Goal: Information Seeking & Learning: Check status

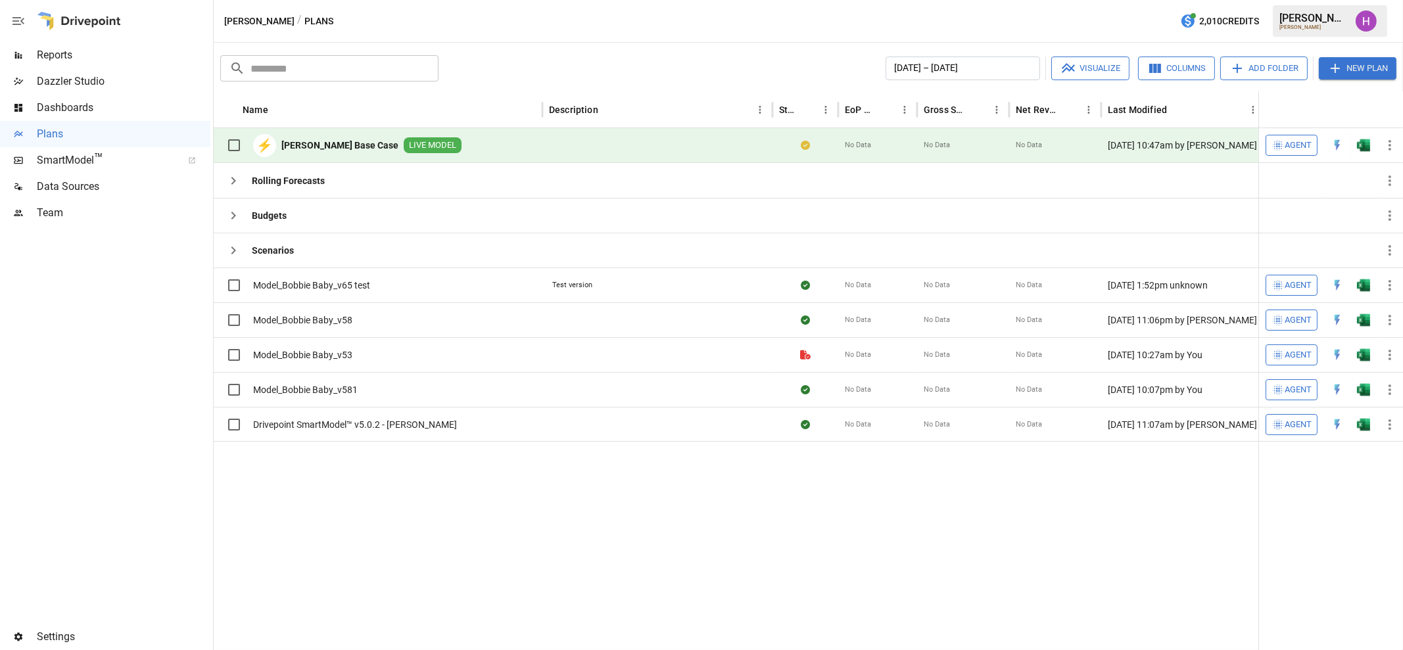
click at [53, 57] on span "Reports" at bounding box center [124, 55] width 174 height 16
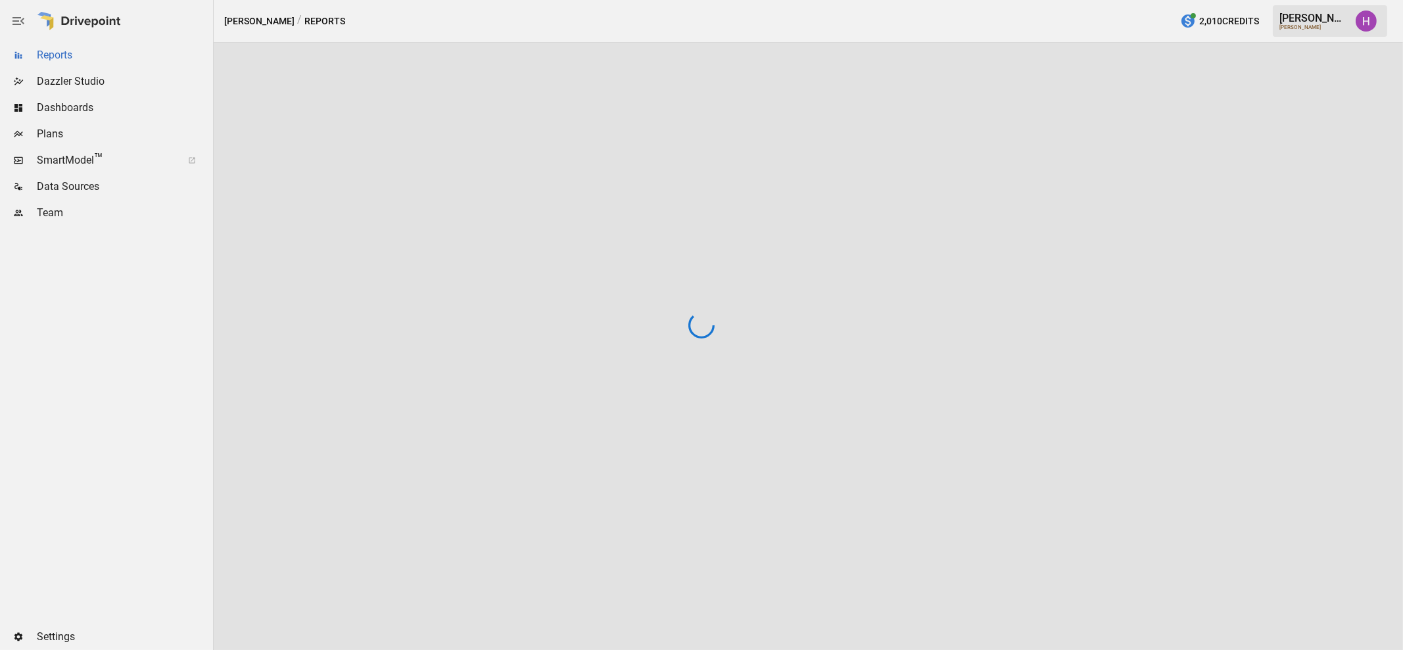
click at [53, 57] on div at bounding box center [701, 325] width 1403 height 650
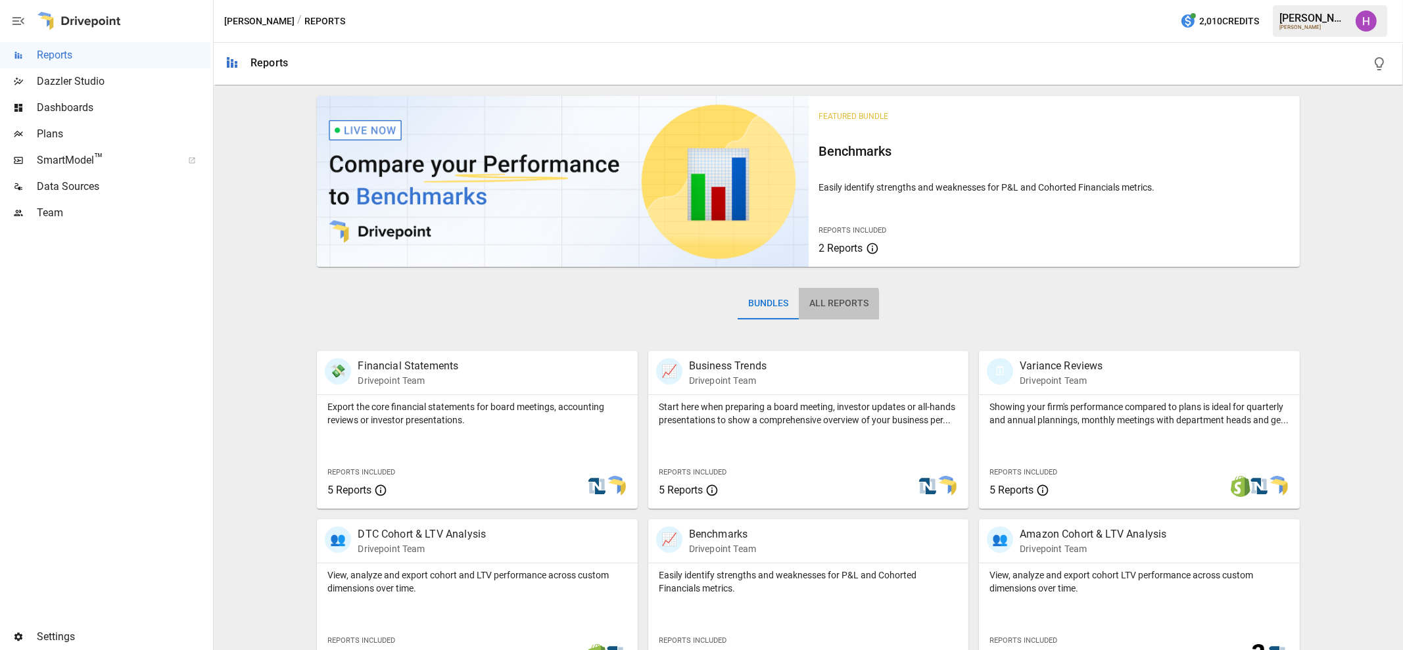
click at [811, 306] on button "All Reports" at bounding box center [839, 304] width 80 height 32
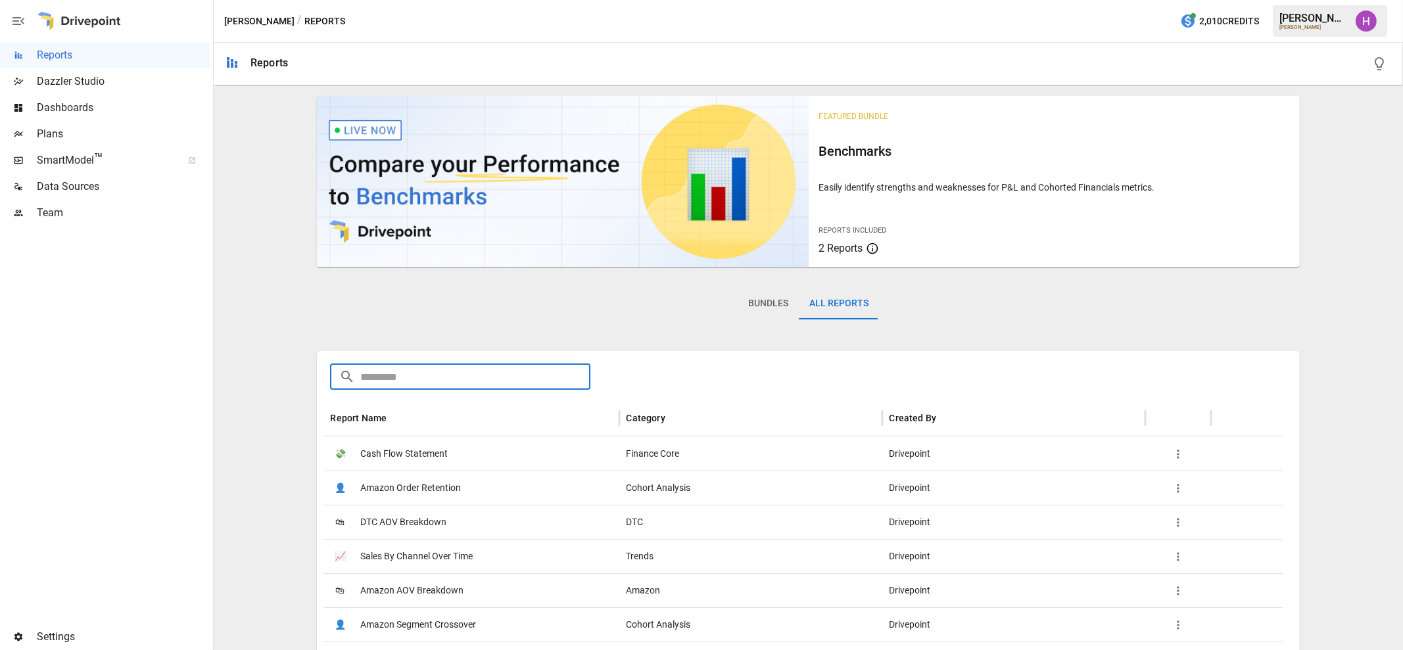
click at [463, 375] on input "text" at bounding box center [474, 377] width 229 height 26
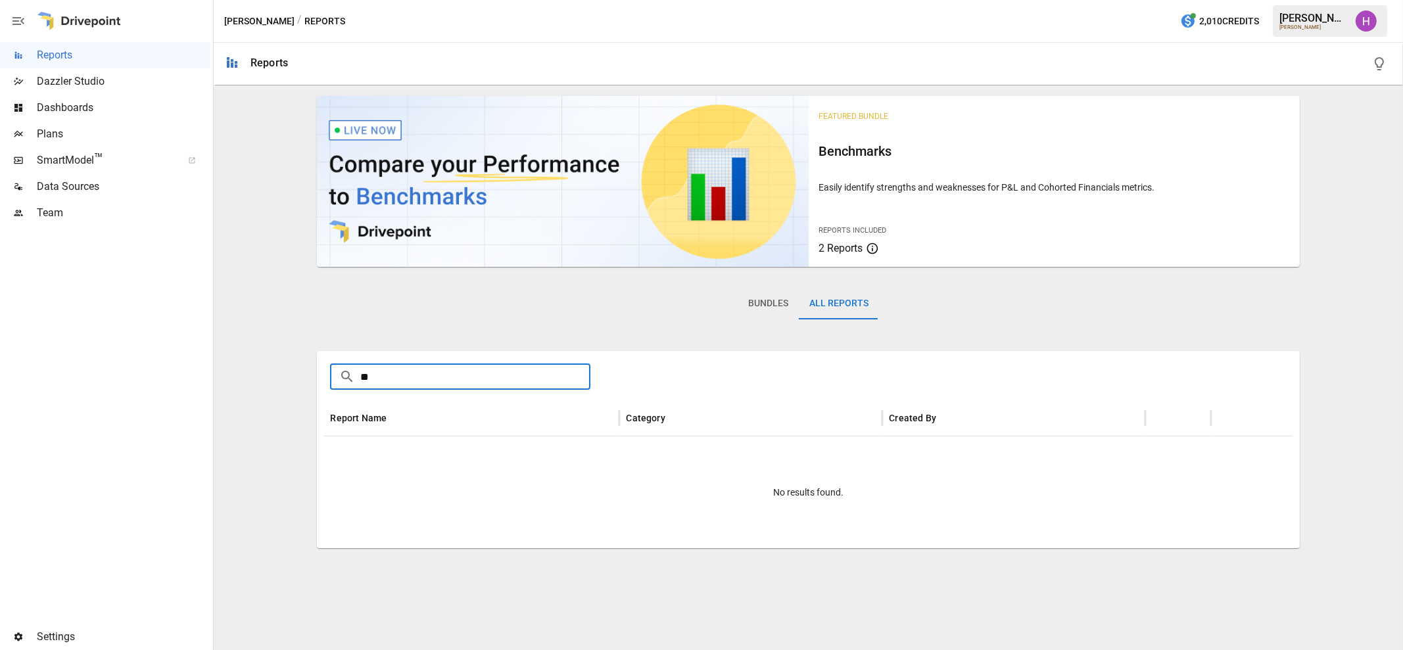
type input "*"
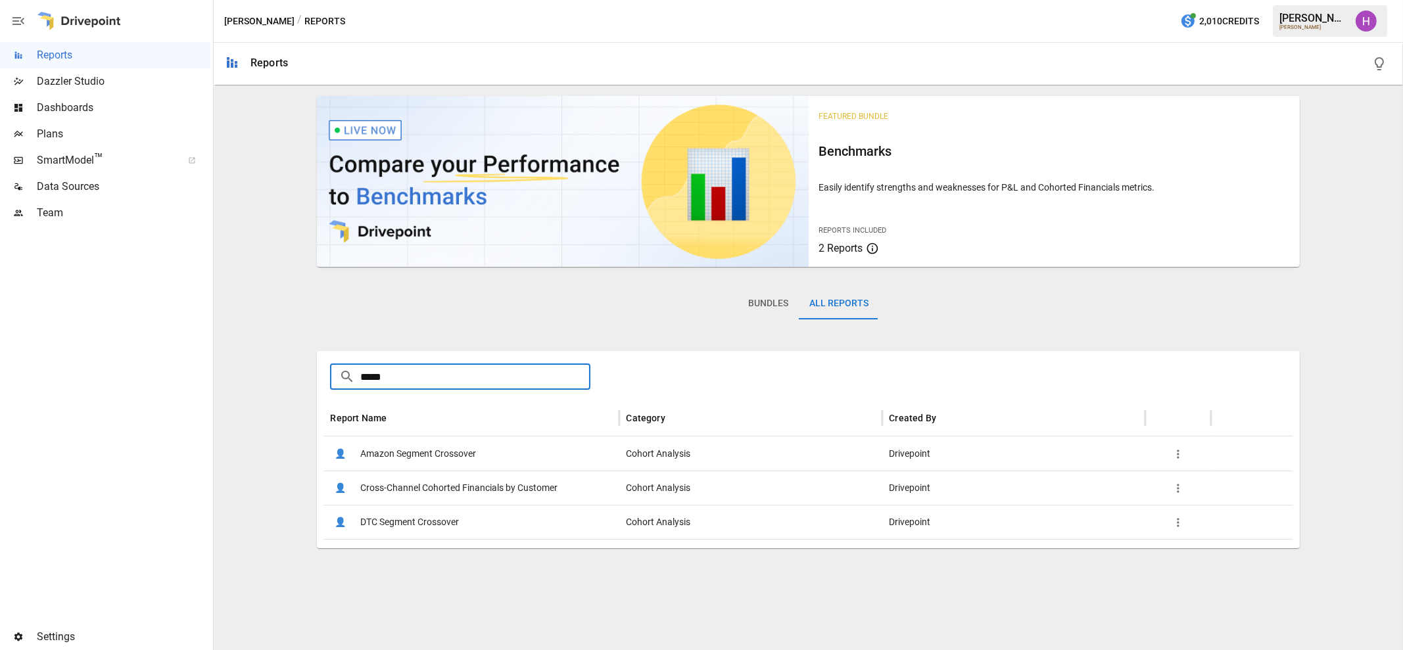
type input "*****"
click at [417, 519] on span "DTC Segment Crossover" at bounding box center [409, 523] width 99 height 34
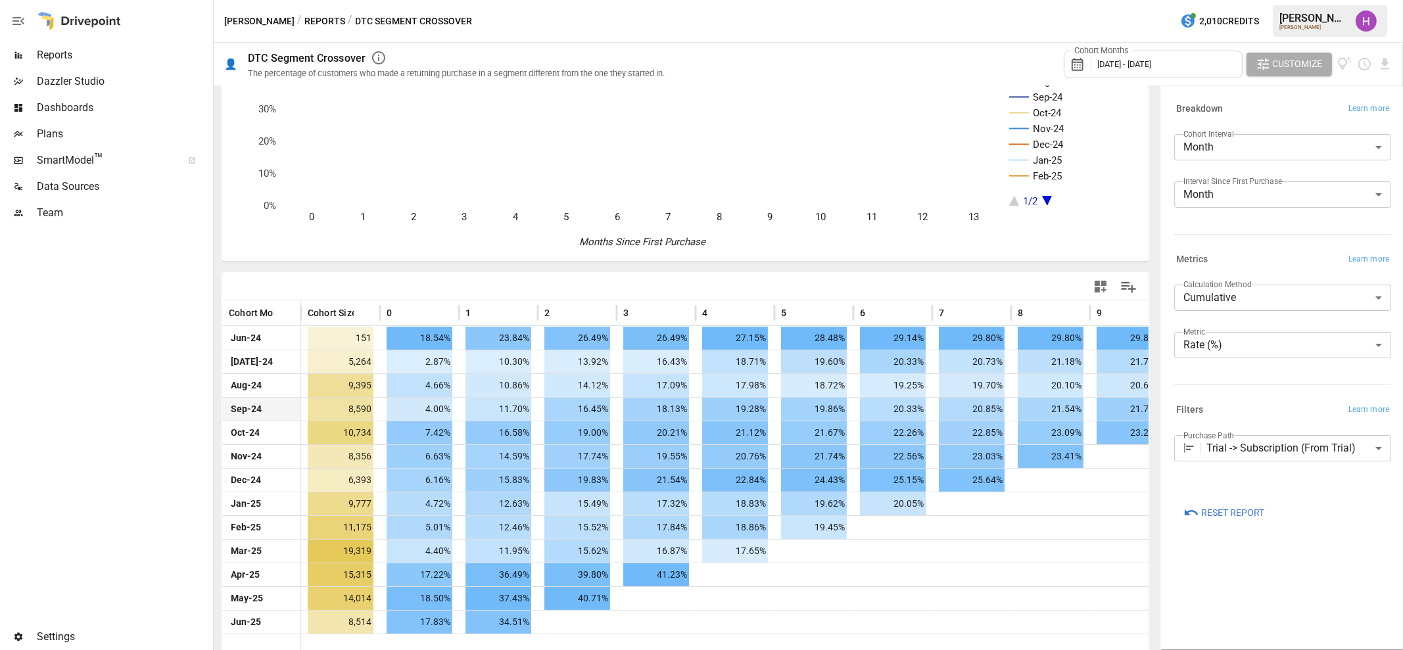
scroll to position [99, 0]
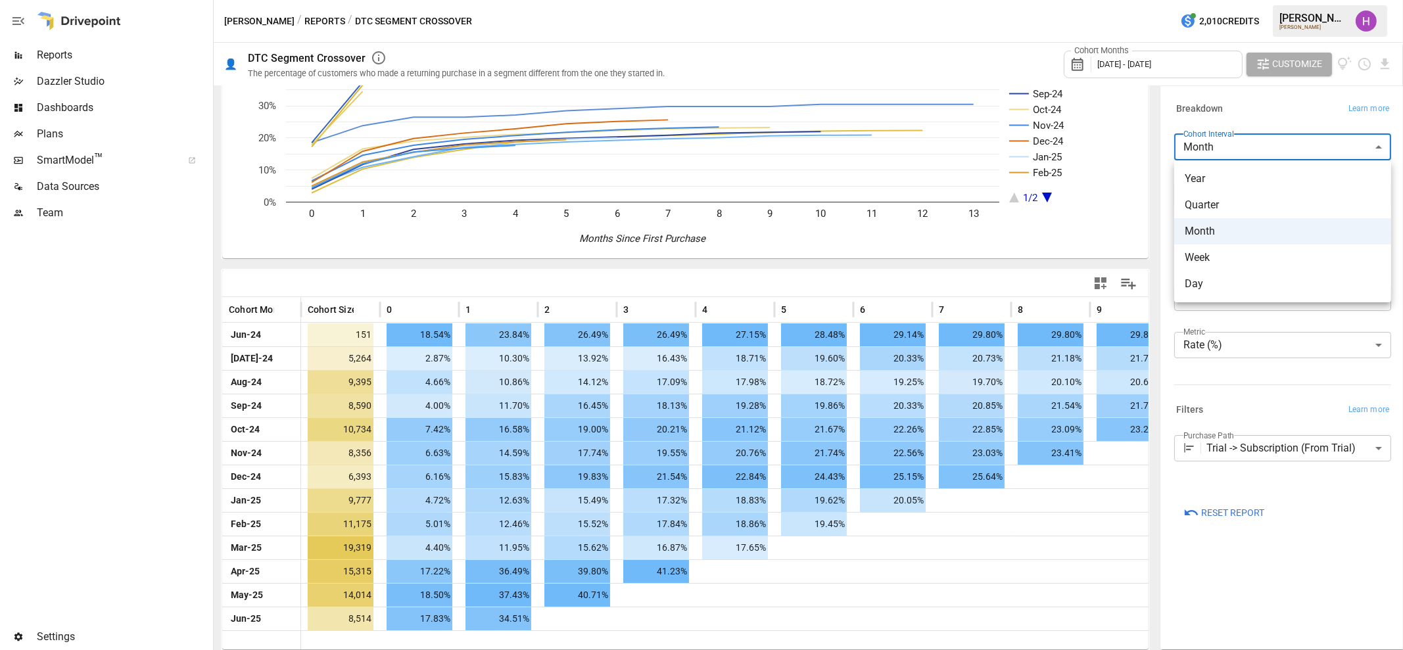
click at [1289, 0] on body "Reports Dazzler Studio Dashboards Plans SmartModel ™ Data Sources Team Settings…" at bounding box center [701, 0] width 1403 height 0
click at [1248, 288] on span "Day" at bounding box center [1283, 284] width 196 height 16
type input "***"
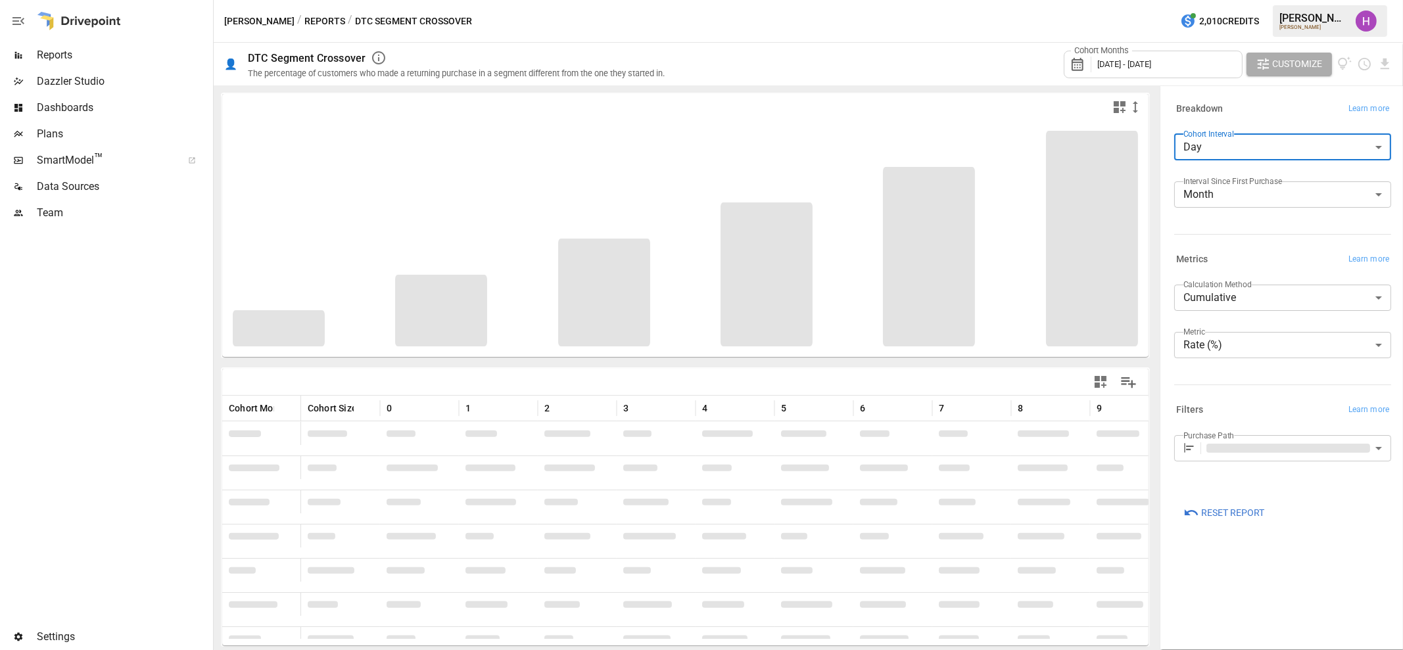
click at [1276, 0] on body "Reports Dazzler Studio Dashboards Plans SmartModel ™ Data Sources Team Settings…" at bounding box center [701, 0] width 1403 height 0
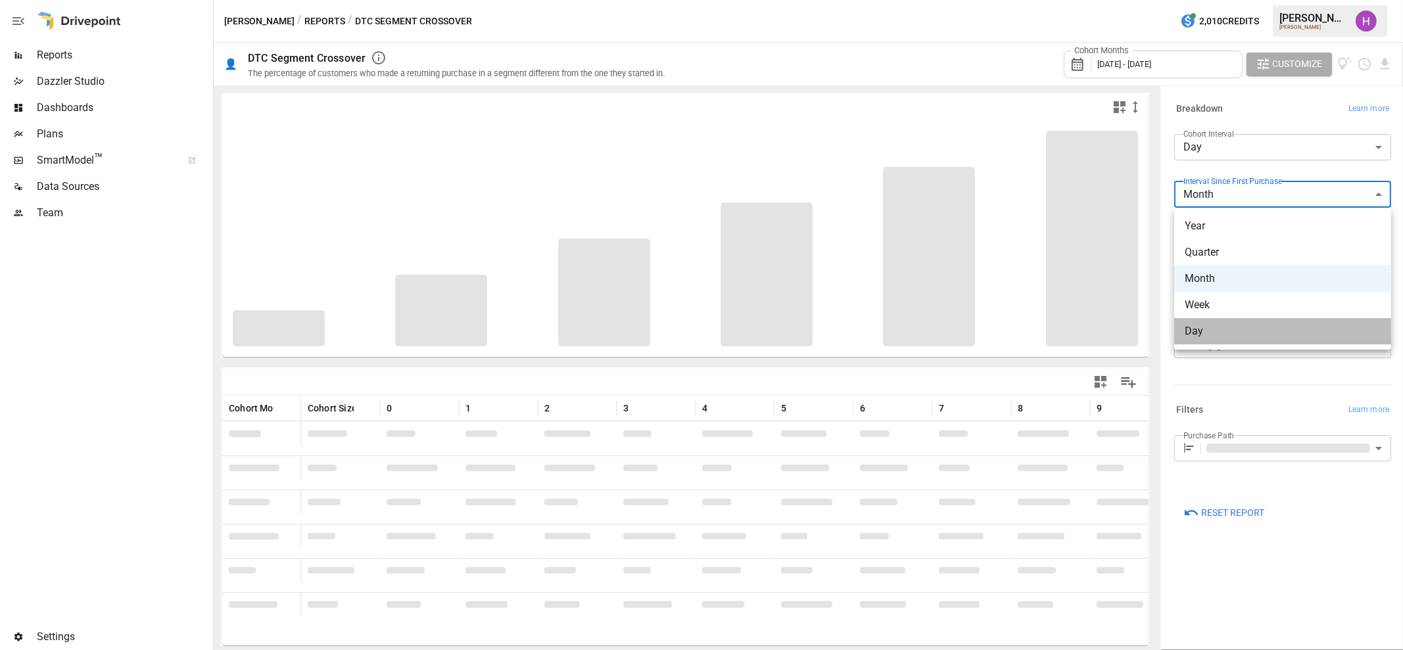
click at [1242, 328] on span "Day" at bounding box center [1283, 331] width 196 height 16
type input "***"
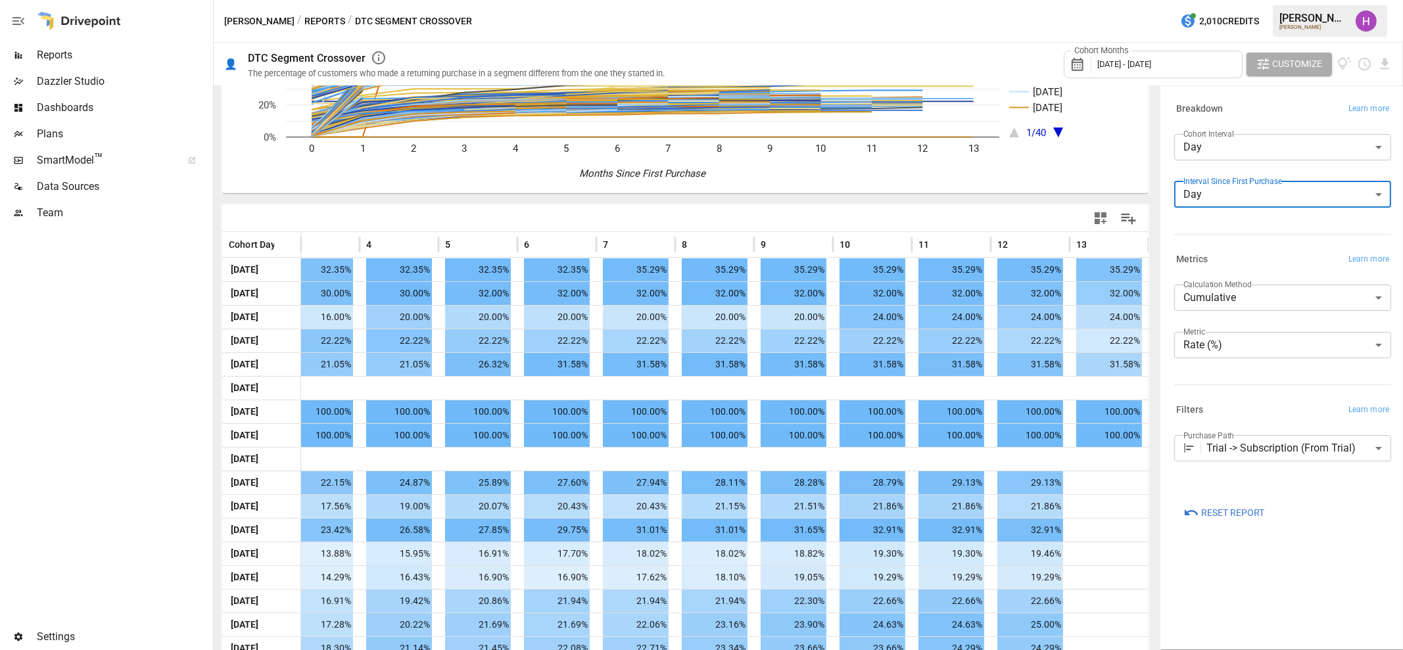
scroll to position [0, 348]
click at [1322, 0] on body "Reports Dazzler Studio Dashboards Plans SmartModel ™ Data Sources Team Settings…" at bounding box center [701, 0] width 1403 height 0
click at [1322, 192] on div at bounding box center [701, 325] width 1403 height 650
click at [1298, 216] on div "Interval Since First Purchase Day *** ​" at bounding box center [1280, 197] width 222 height 42
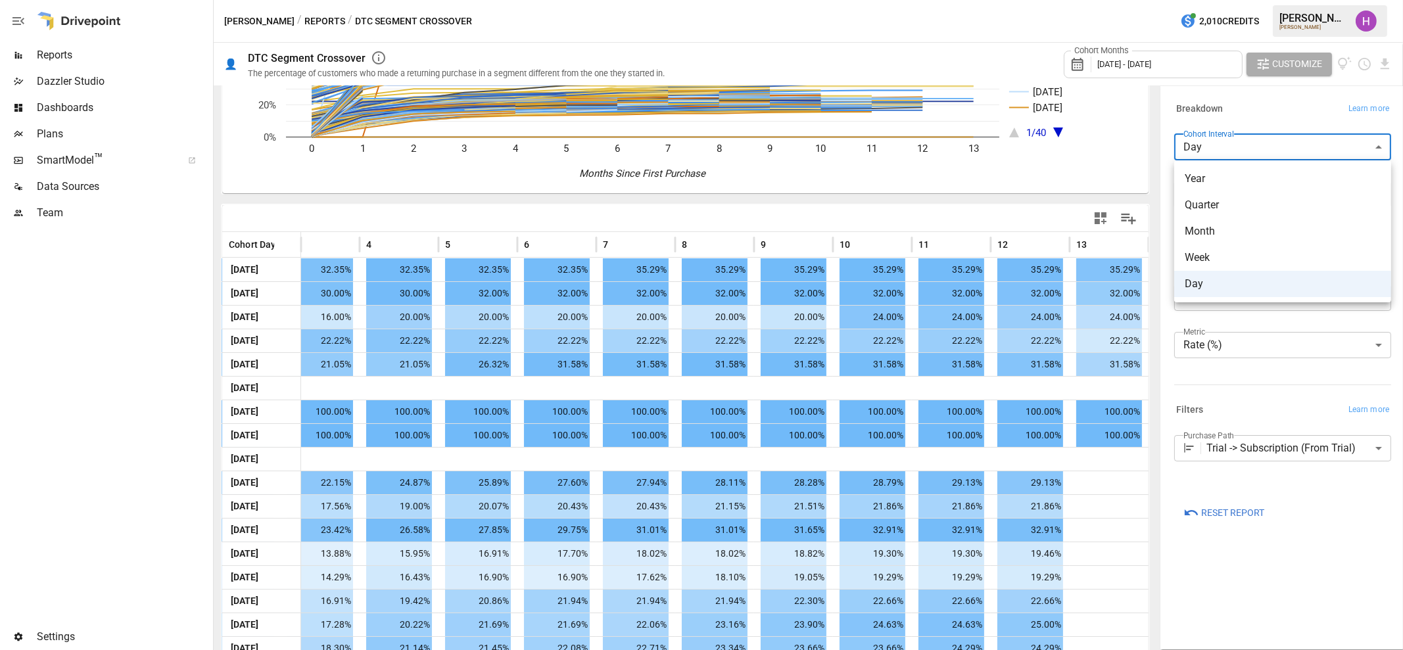
click at [1282, 0] on body "Reports Dazzler Studio Dashboards Plans SmartModel ™ Data Sources Team Settings…" at bounding box center [701, 0] width 1403 height 0
click at [1240, 232] on span "Month" at bounding box center [1283, 231] width 196 height 16
type input "*****"
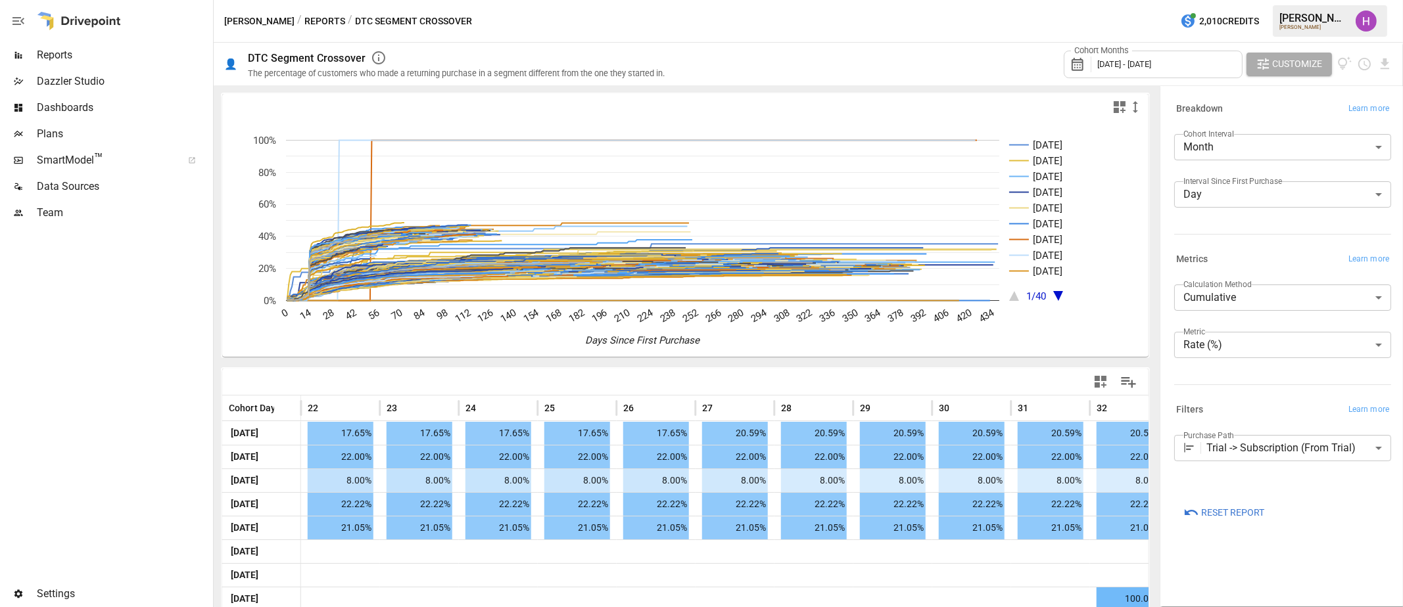
click at [92, 309] on div at bounding box center [105, 403] width 210 height 355
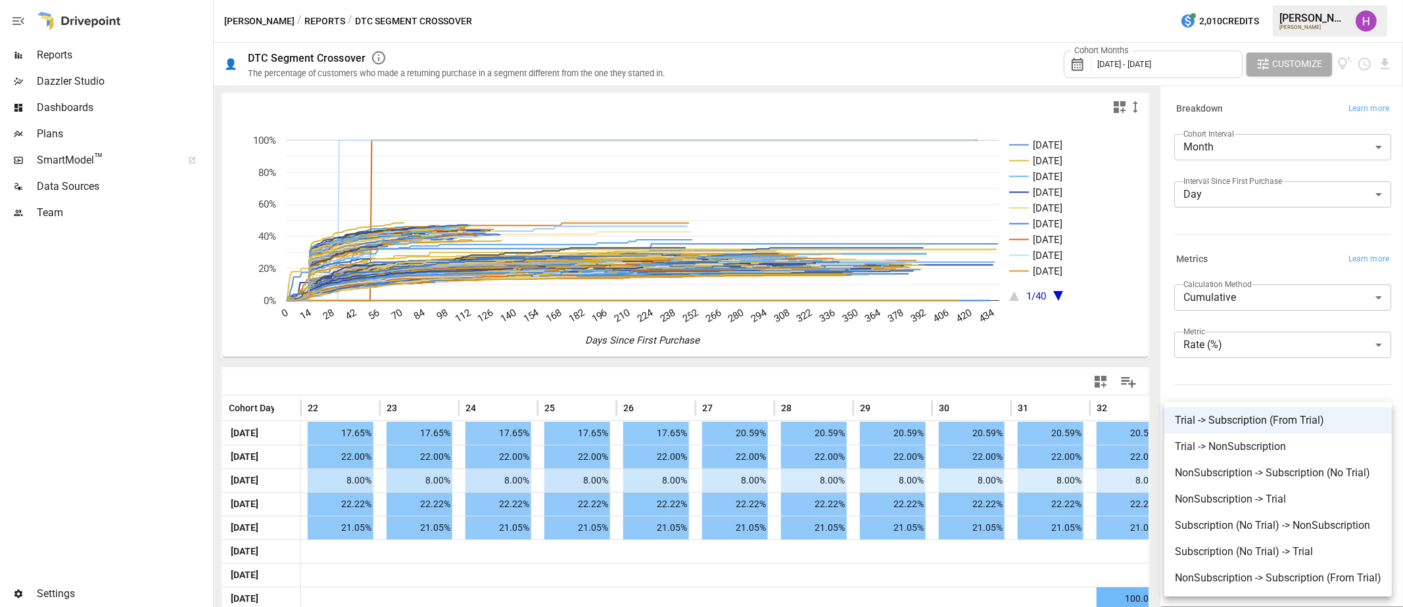
click at [1344, 0] on body "Reports Dazzler Studio Dashboards Plans SmartModel ™ Data Sources Team Settings…" at bounding box center [701, 0] width 1403 height 0
click at [1267, 239] on div at bounding box center [701, 303] width 1403 height 607
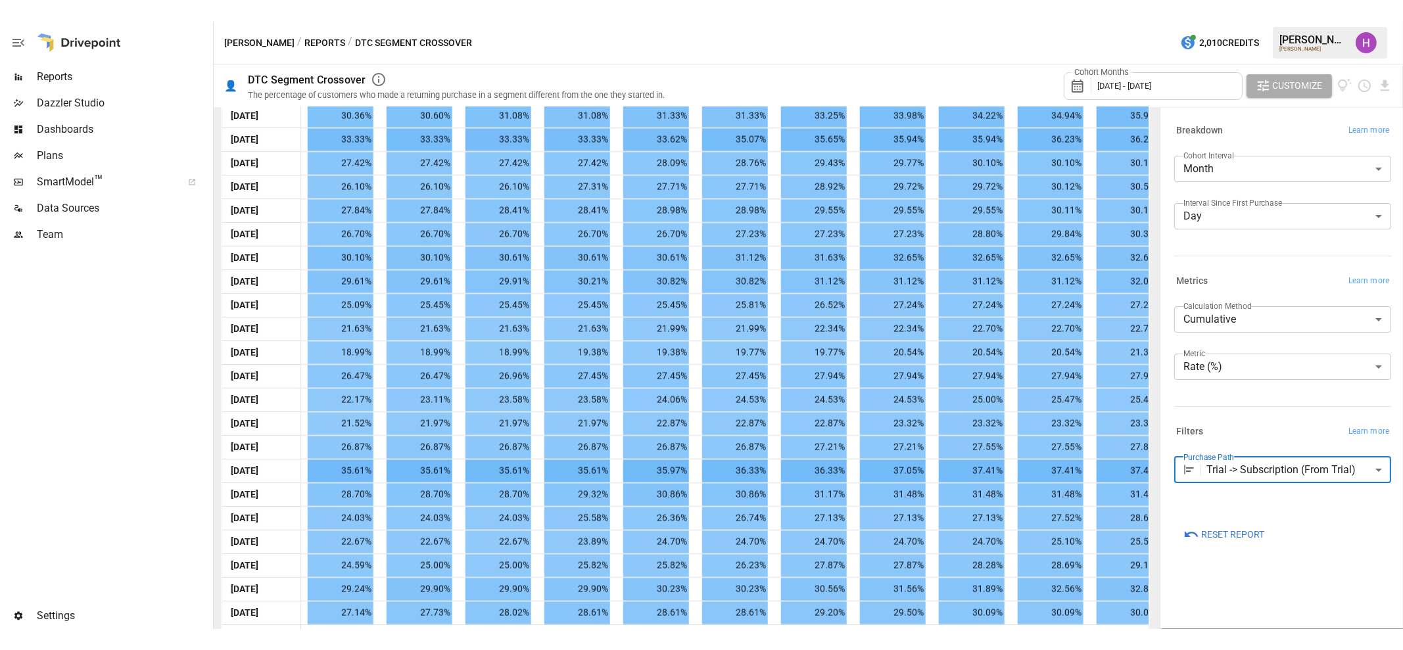
scroll to position [8353, 0]
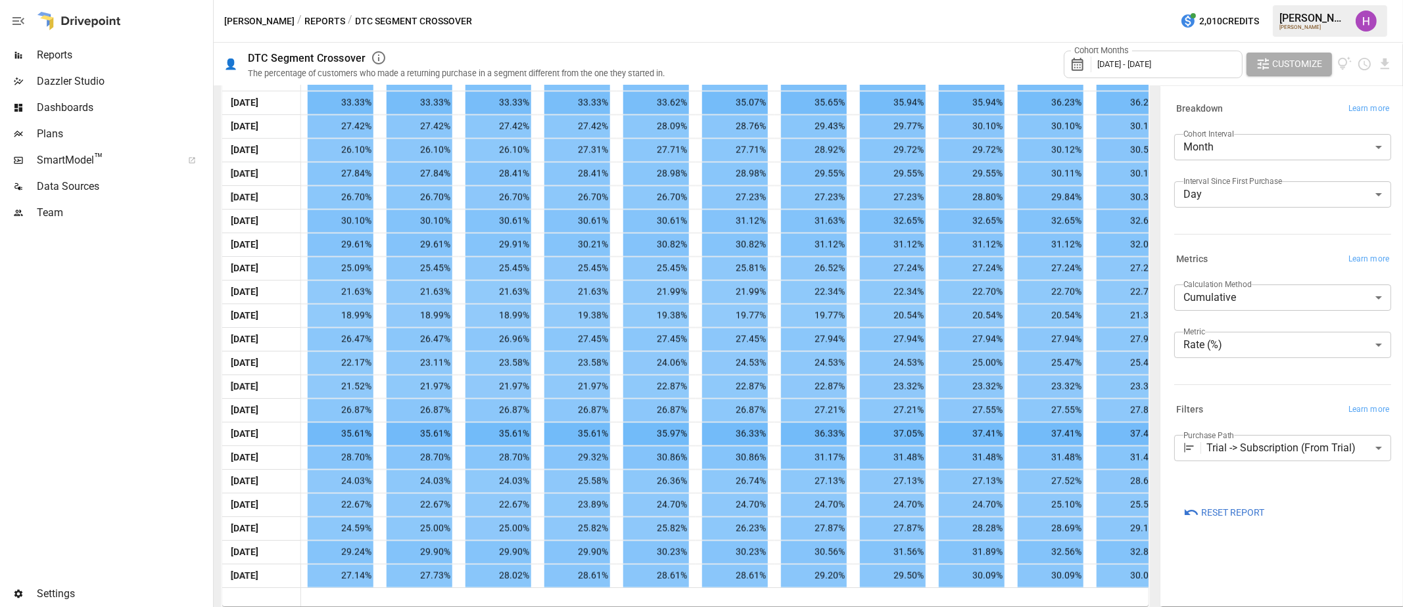
click at [87, 318] on div at bounding box center [105, 403] width 210 height 355
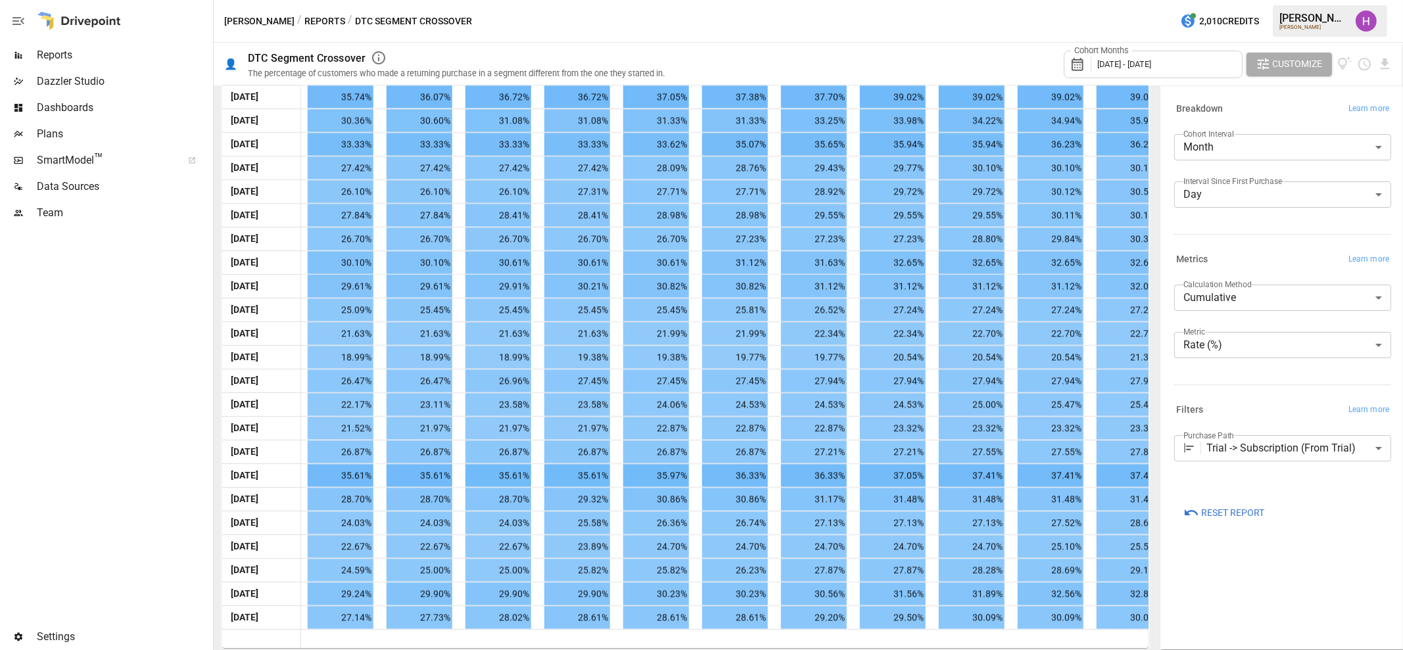
scroll to position [8310, 0]
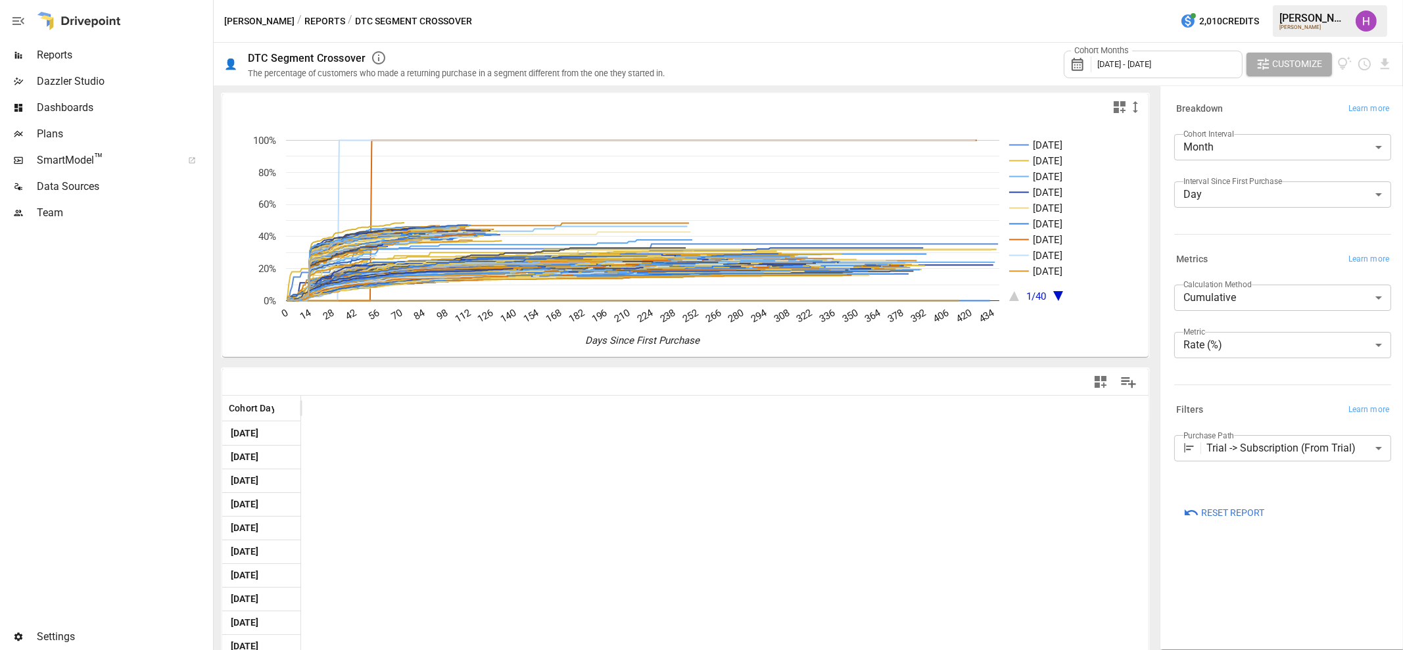
scroll to position [0, 1814]
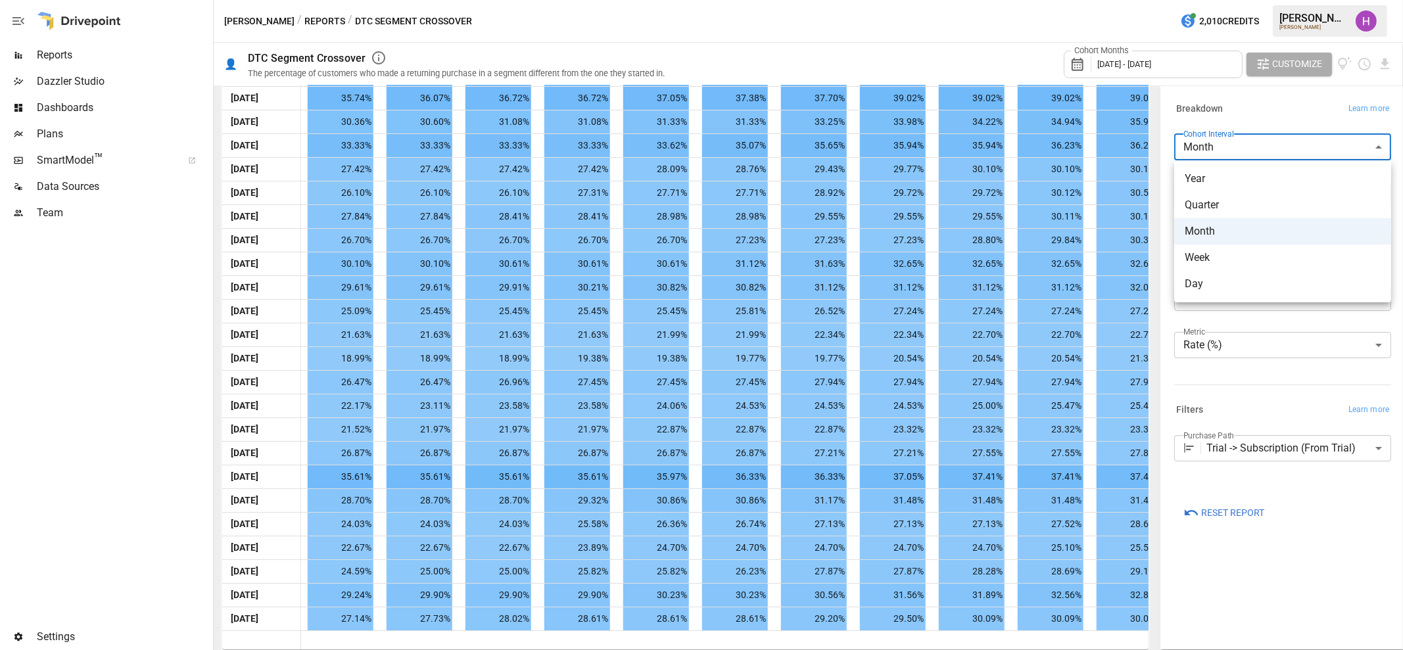
click at [1282, 0] on body "Reports Dazzler Studio Dashboards Plans SmartModel ™ Data Sources Team Settings…" at bounding box center [701, 0] width 1403 height 0
click at [1247, 231] on span "Month" at bounding box center [1283, 231] width 196 height 16
click at [1221, 0] on body "Reports Dazzler Studio Dashboards Plans SmartModel ™ Data Sources Team Settings…" at bounding box center [701, 0] width 1403 height 0
